Goal: Information Seeking & Learning: Understand process/instructions

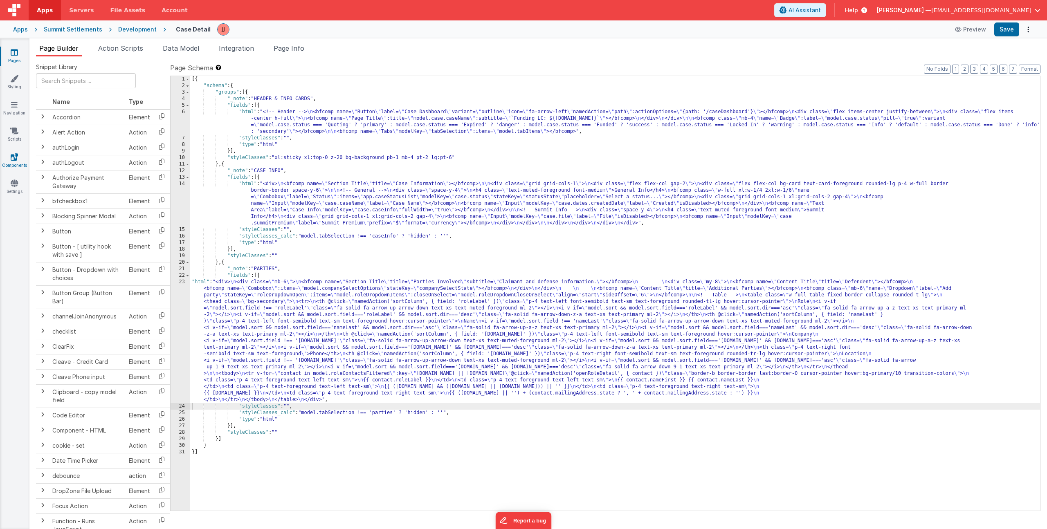
click at [16, 157] on icon at bounding box center [14, 157] width 7 height 8
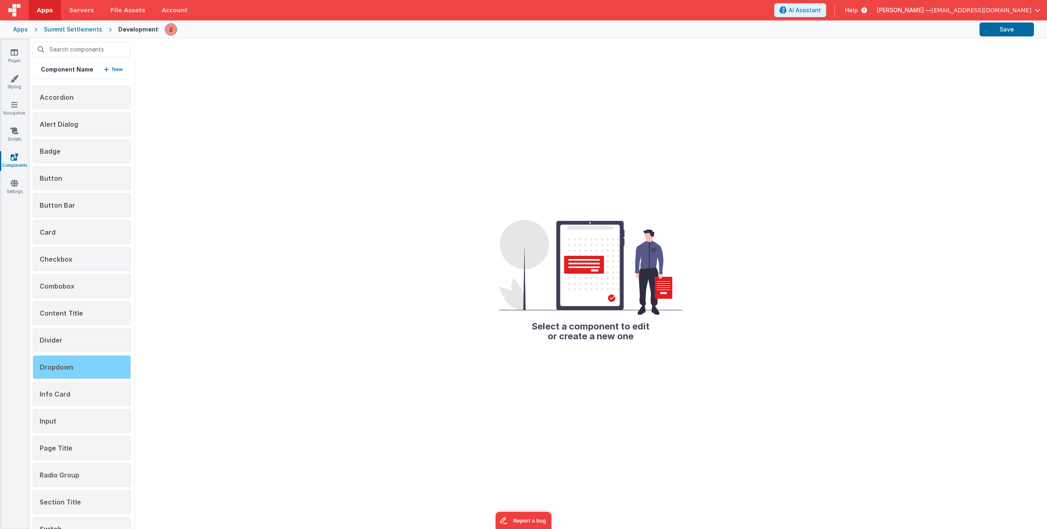
click at [63, 361] on div "Dropdown" at bounding box center [82, 367] width 98 height 24
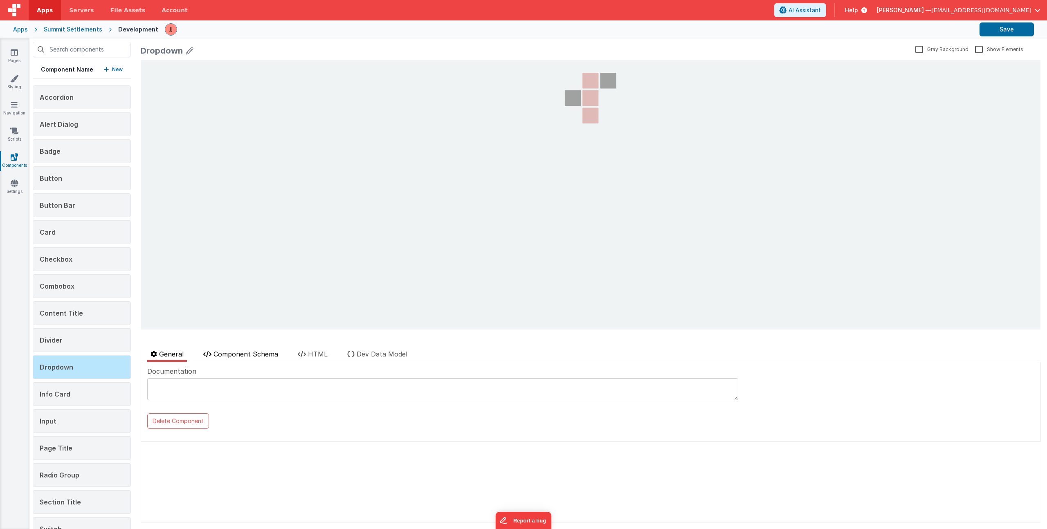
click at [242, 353] on span "Component Schema" at bounding box center [245, 354] width 65 height 8
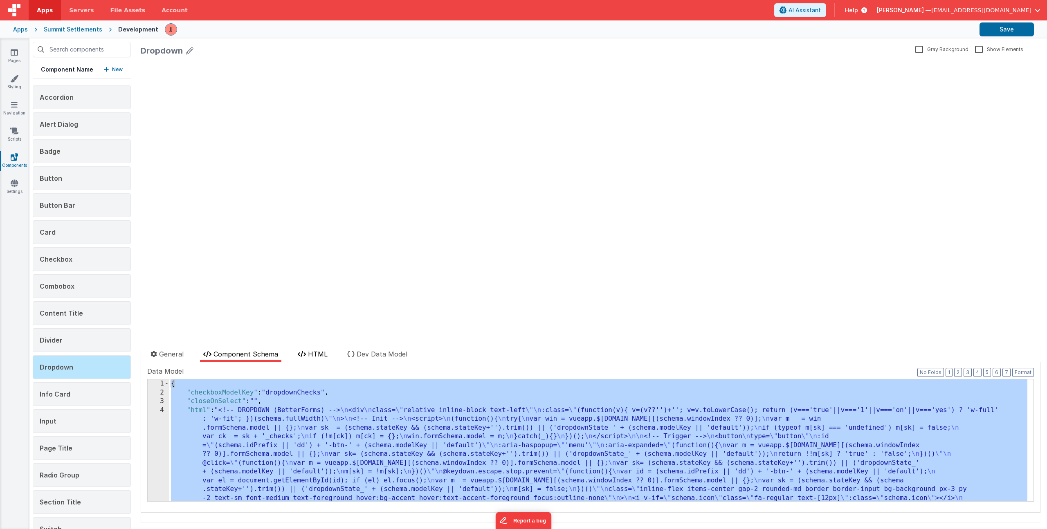
click at [319, 352] on span "HTML" at bounding box center [318, 354] width 20 height 8
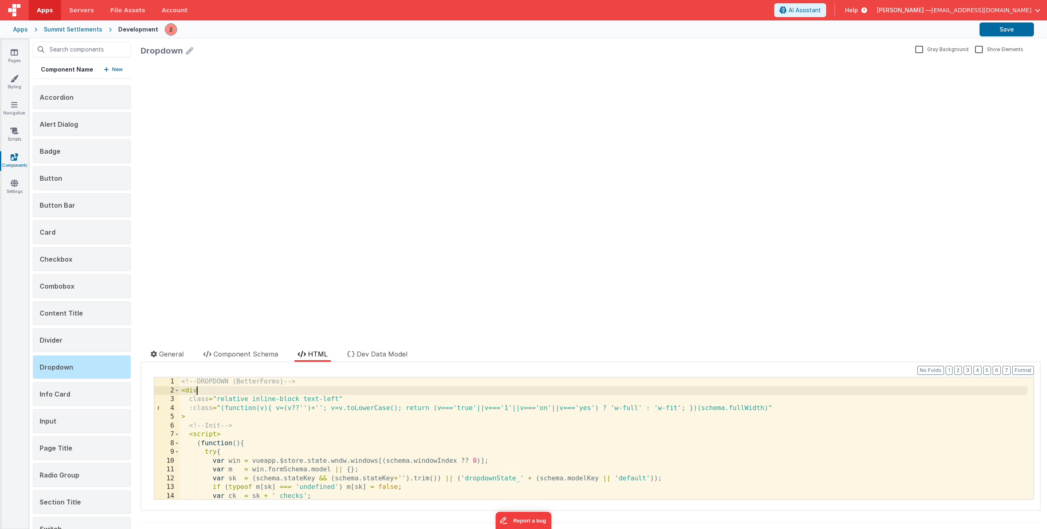
click at [344, 393] on div "<!-- DROPDOWN (BetterForms) --> < div class = "relative inline-block text-left"…" at bounding box center [604, 446] width 848 height 139
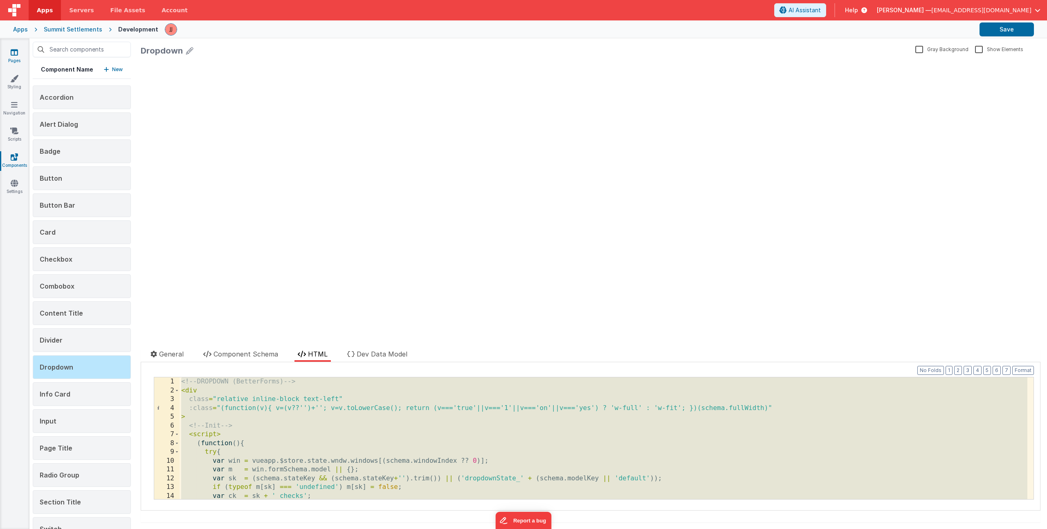
click at [20, 56] on link "Pages" at bounding box center [14, 56] width 29 height 16
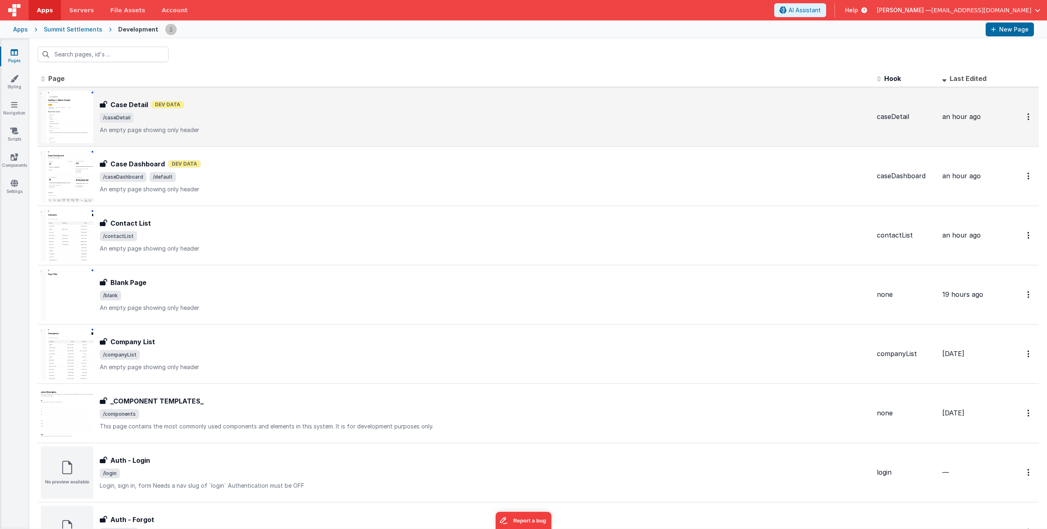
click at [265, 119] on span "/caseDetail" at bounding box center [485, 118] width 770 height 10
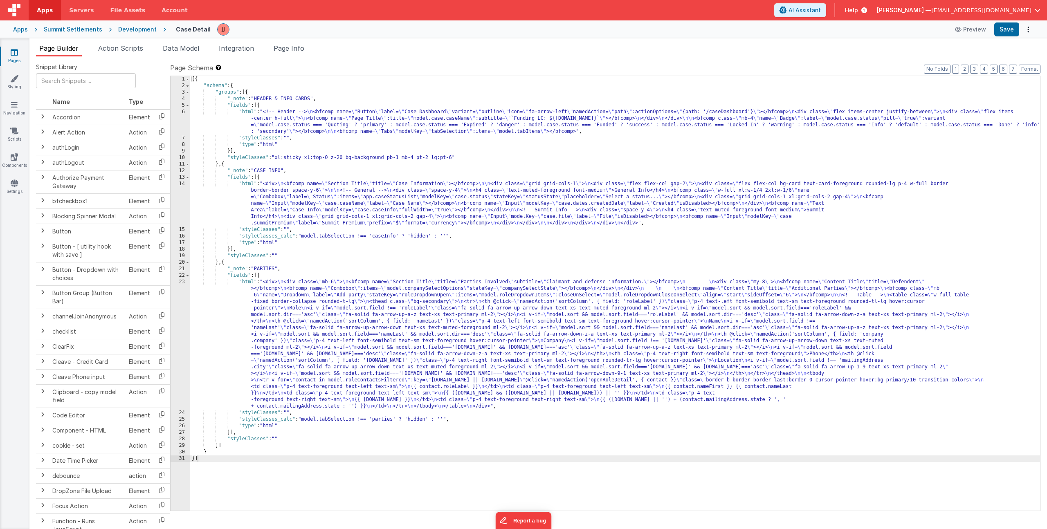
click at [306, 327] on div "[{ "schema" : { "groups" : [{ "_note" : "HEADER & INFO CARDS" , "fields" : [{ "…" at bounding box center [615, 300] width 850 height 448
